Goal: Transaction & Acquisition: Purchase product/service

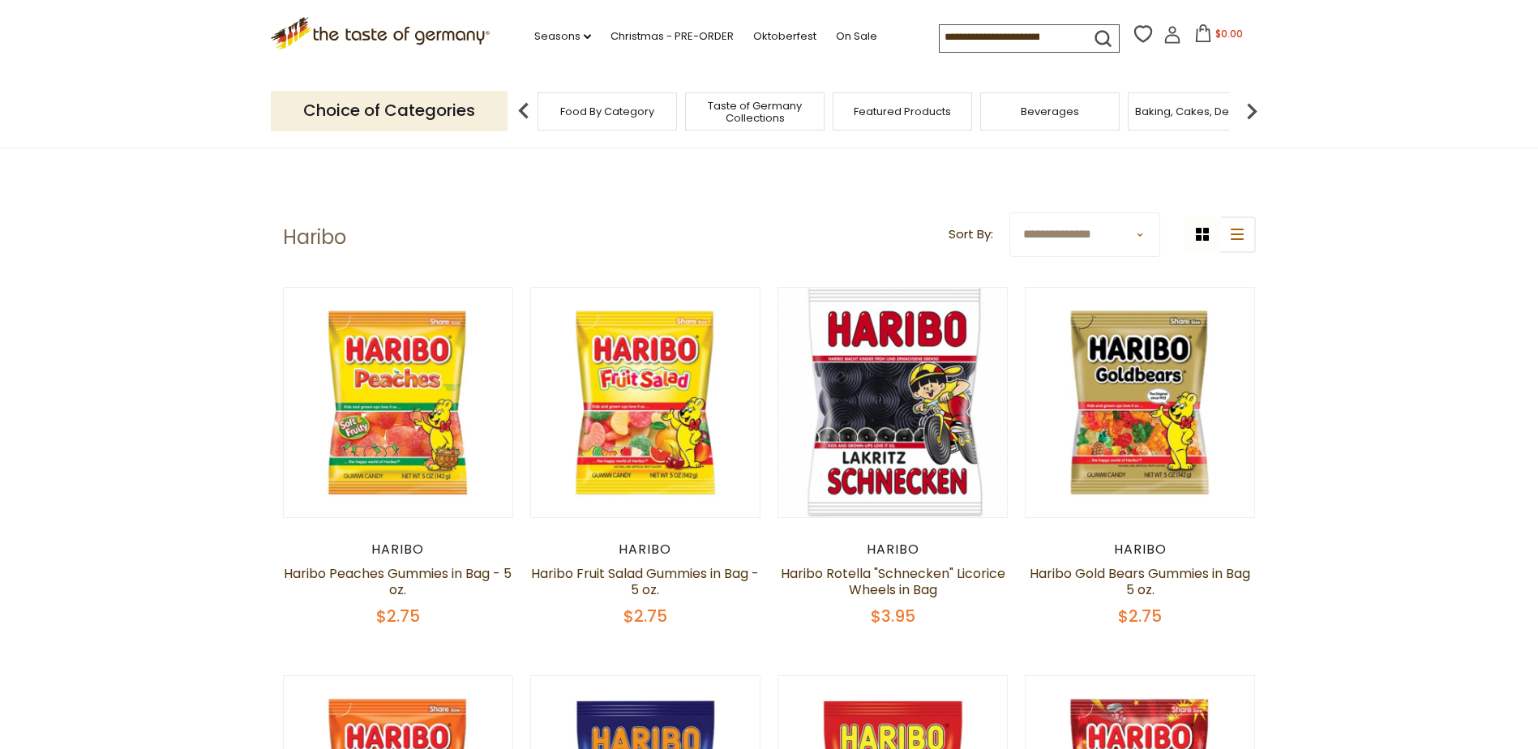
click at [1249, 113] on img at bounding box center [1252, 111] width 32 height 32
click at [848, 109] on span "Candy" at bounding box center [848, 111] width 35 height 12
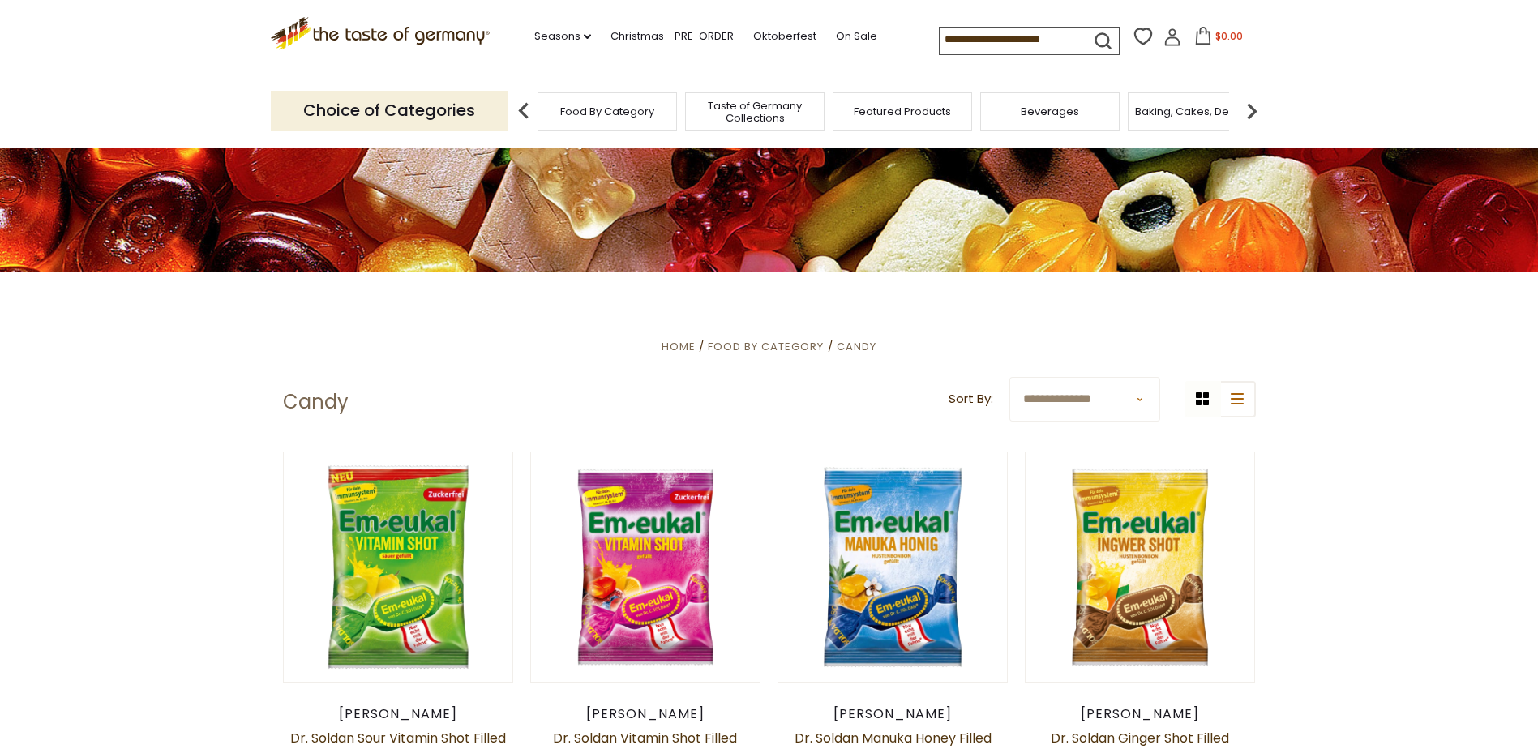
scroll to position [243, 0]
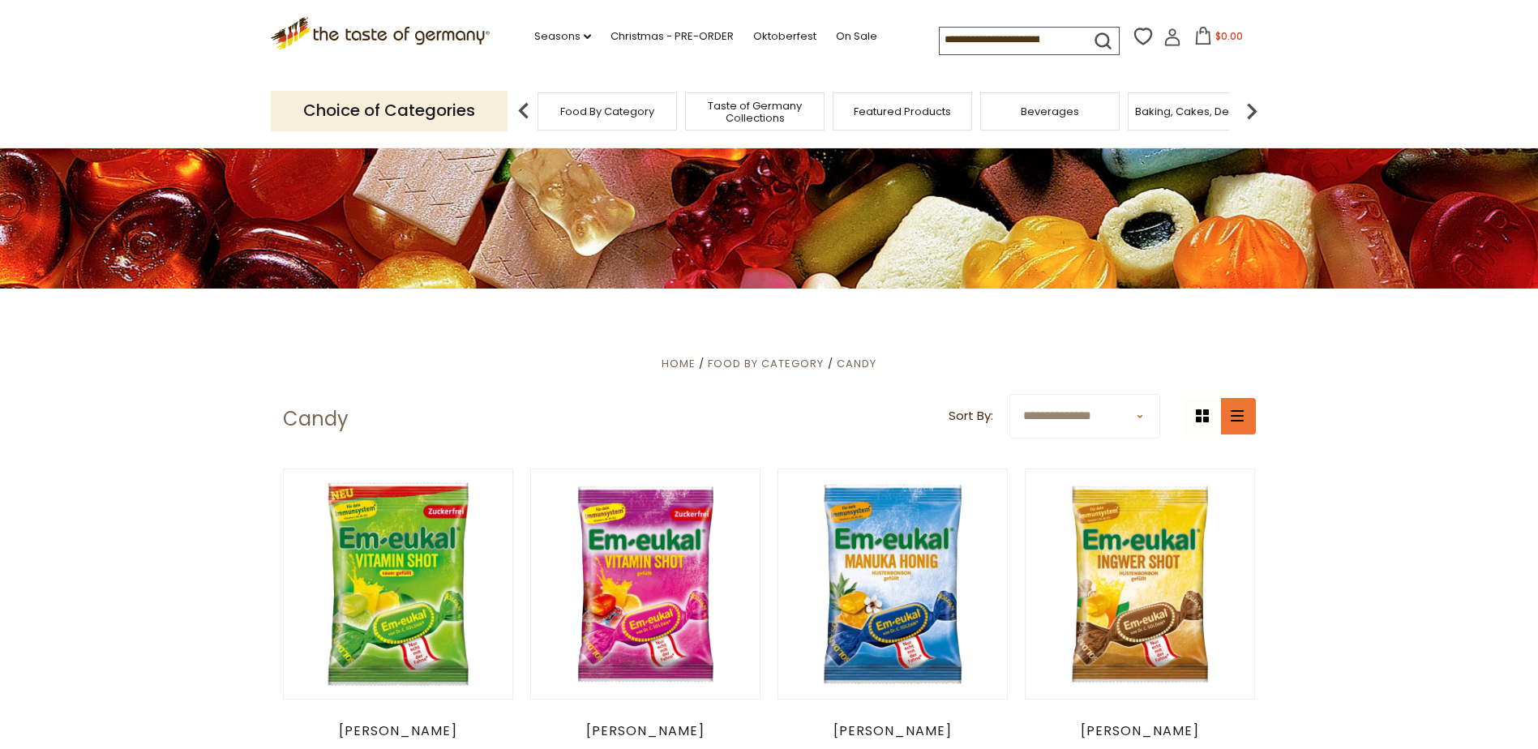
click at [1238, 410] on icon "list icon" at bounding box center [1237, 415] width 13 height 11
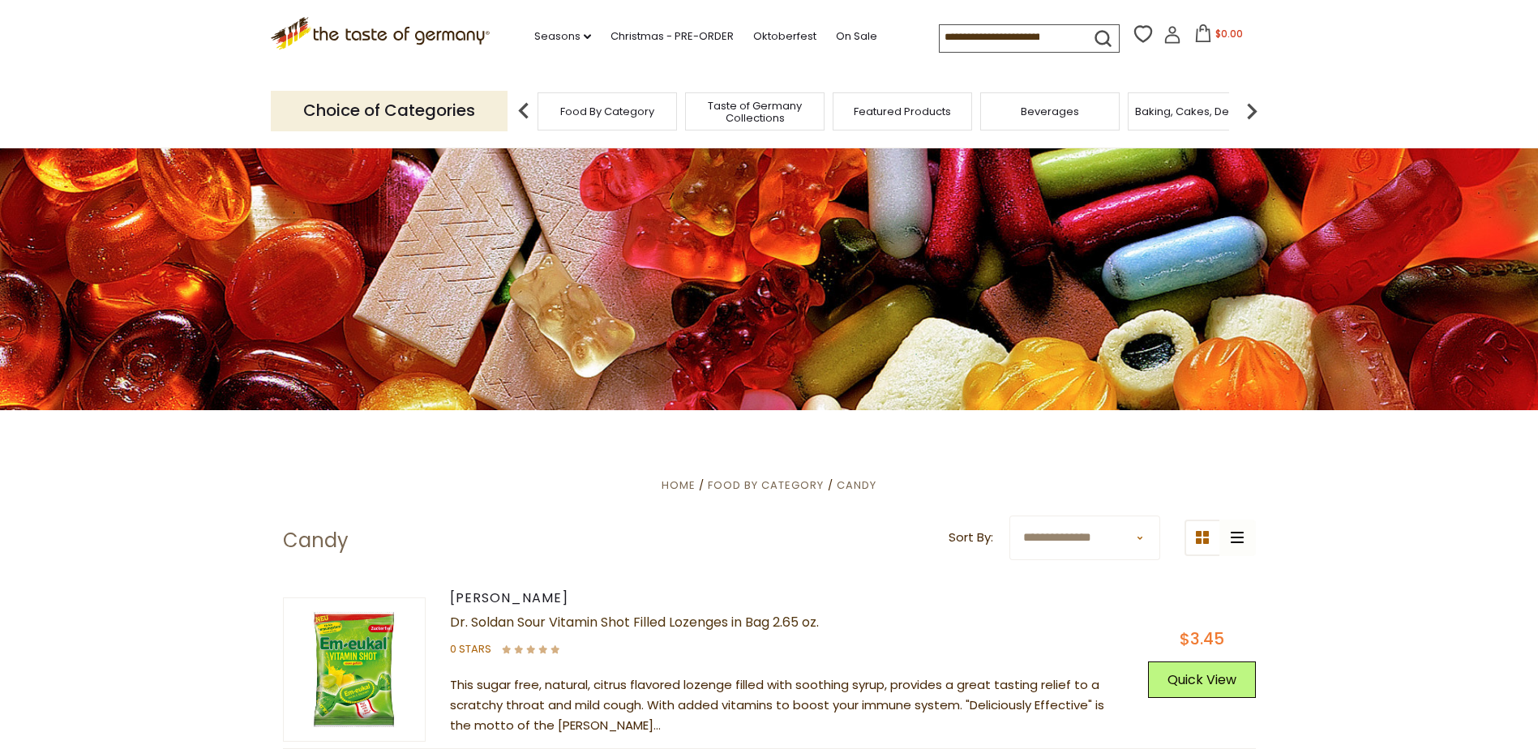
scroll to position [0, 0]
